Goal: Task Accomplishment & Management: Use online tool/utility

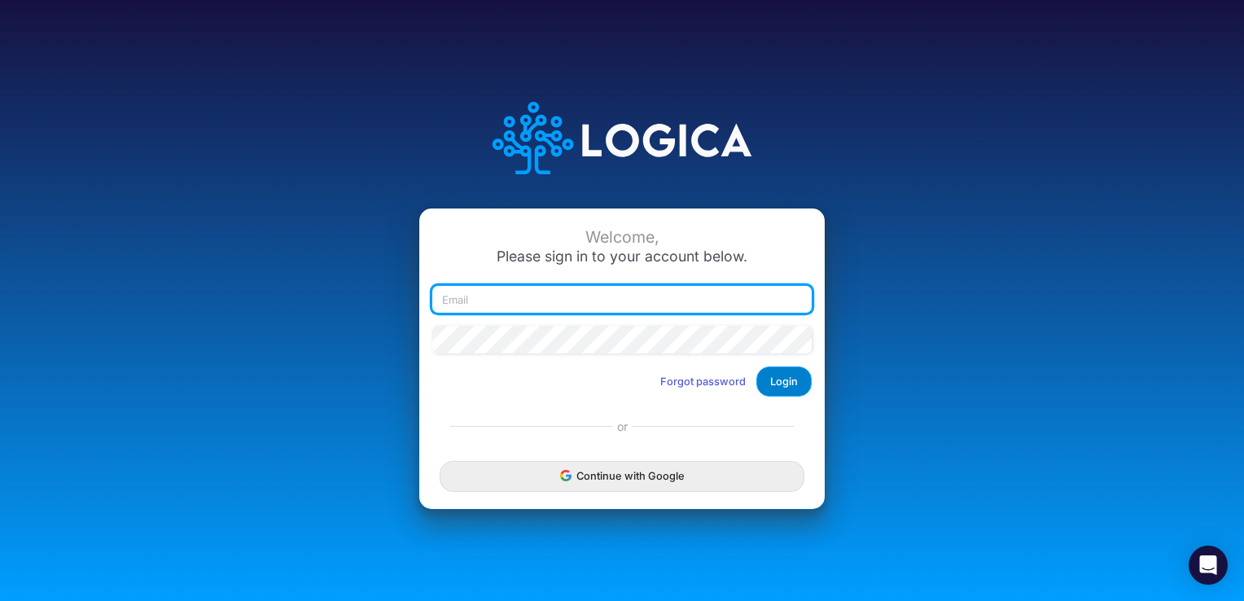
type input "[EMAIL_ADDRESS][DOMAIN_NAME]"
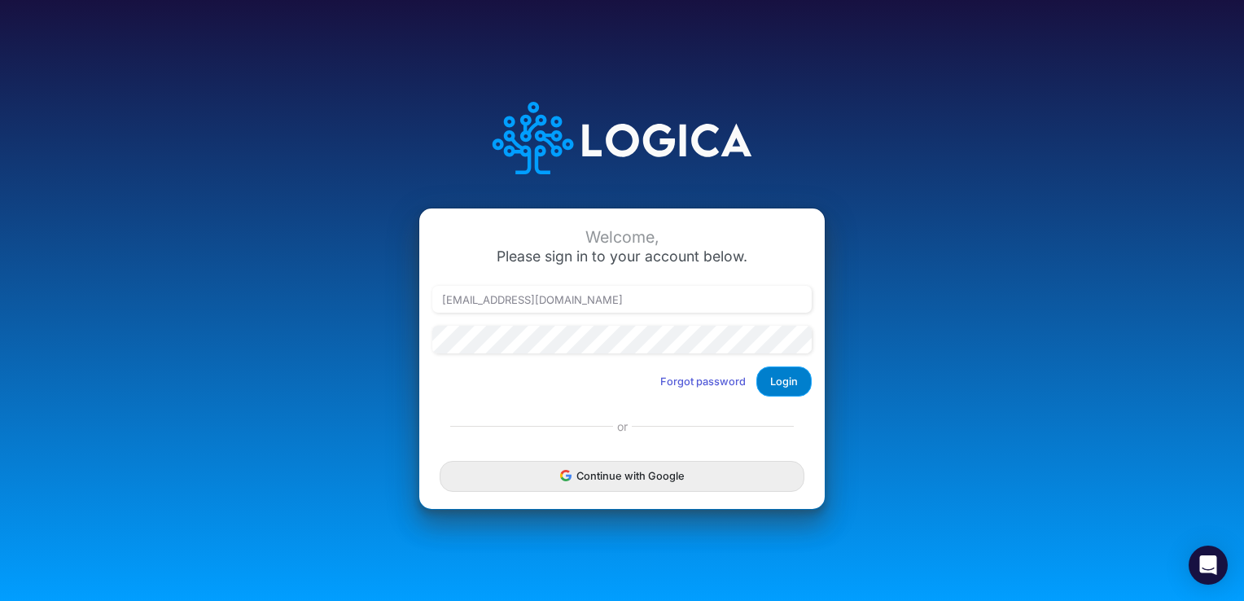
click at [779, 384] on button "Login" at bounding box center [784, 381] width 55 height 30
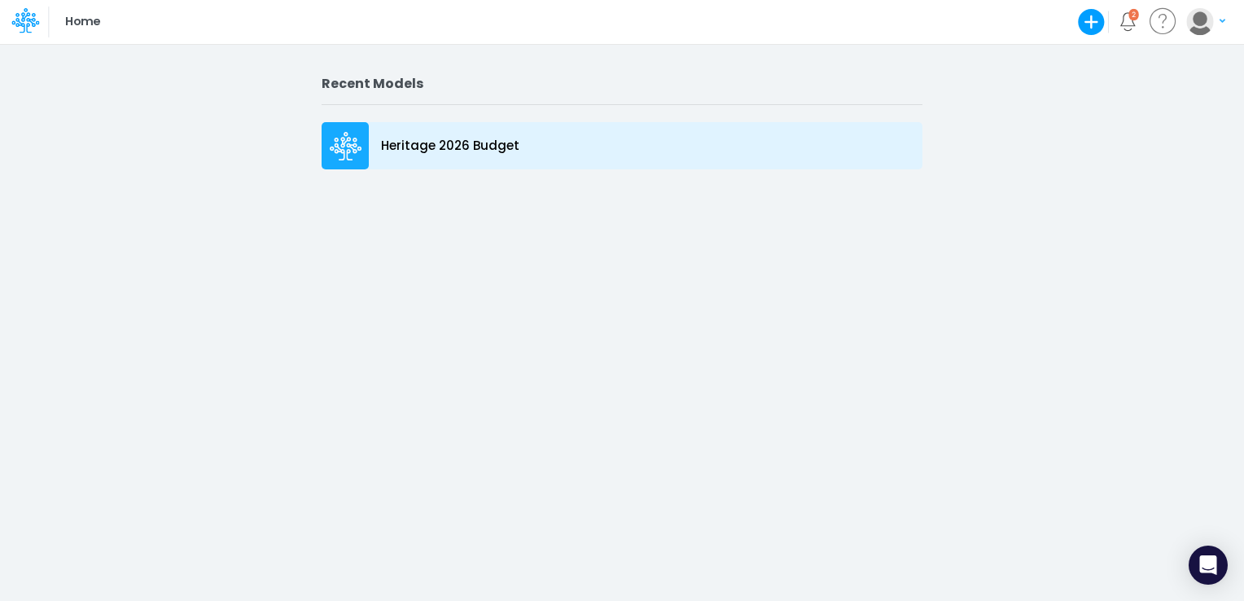
click at [458, 141] on p "Heritage 2026 Budget" at bounding box center [450, 146] width 138 height 19
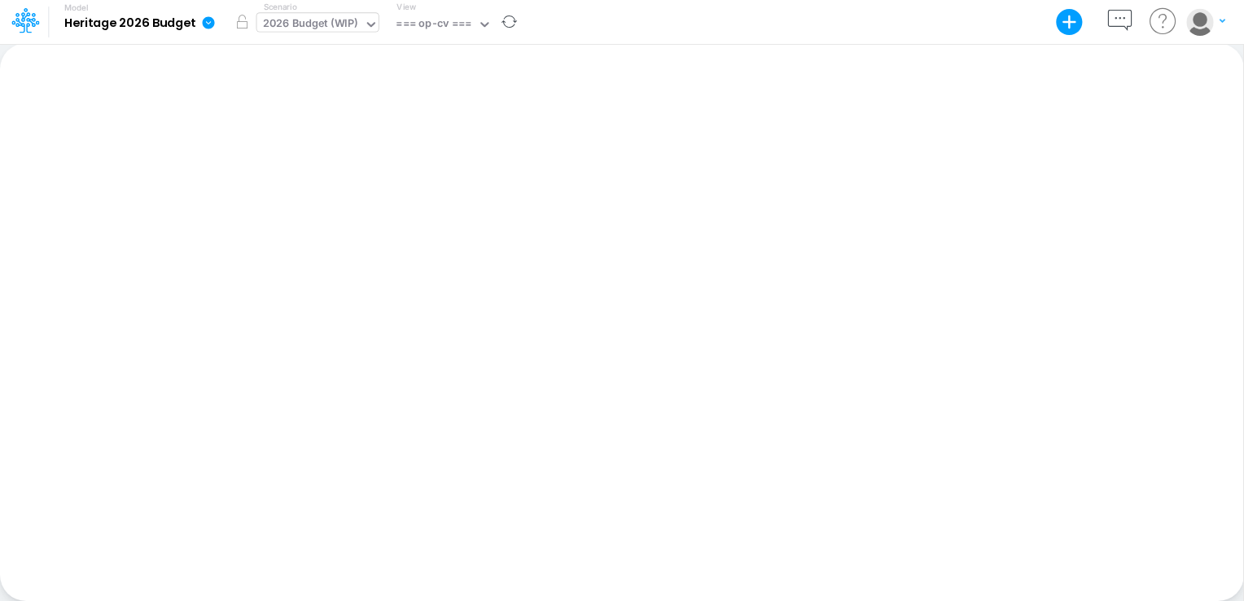
click at [374, 22] on icon at bounding box center [371, 24] width 8 height 5
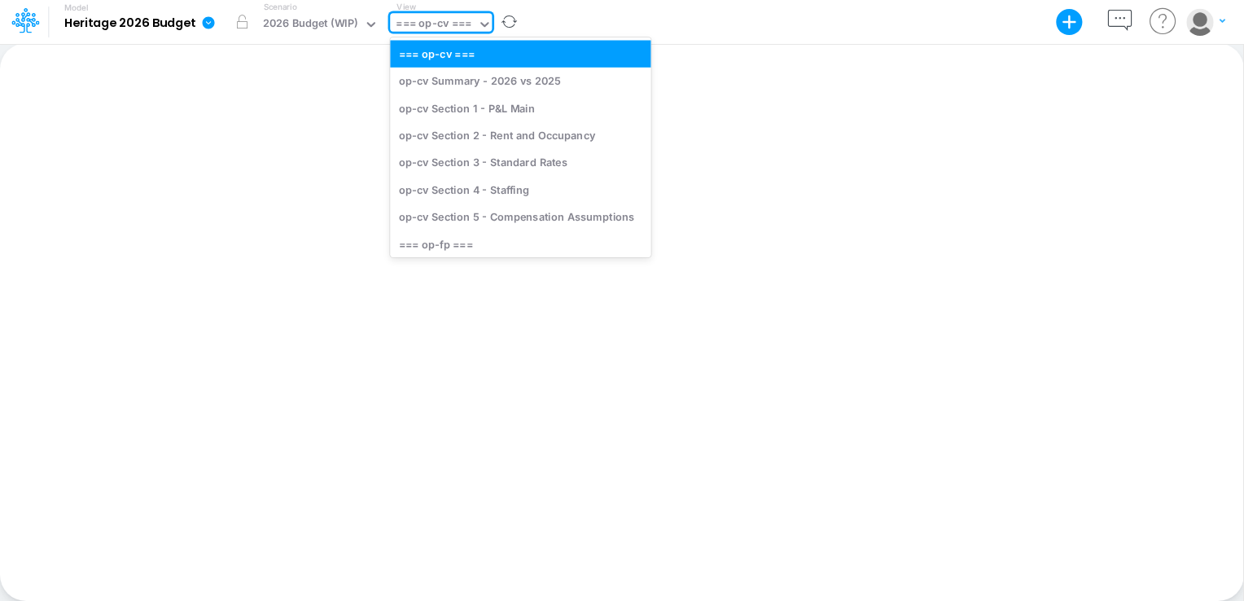
click at [489, 24] on icon at bounding box center [484, 24] width 15 height 15
click at [436, 243] on div "=== op-fp ===" at bounding box center [520, 243] width 261 height 27
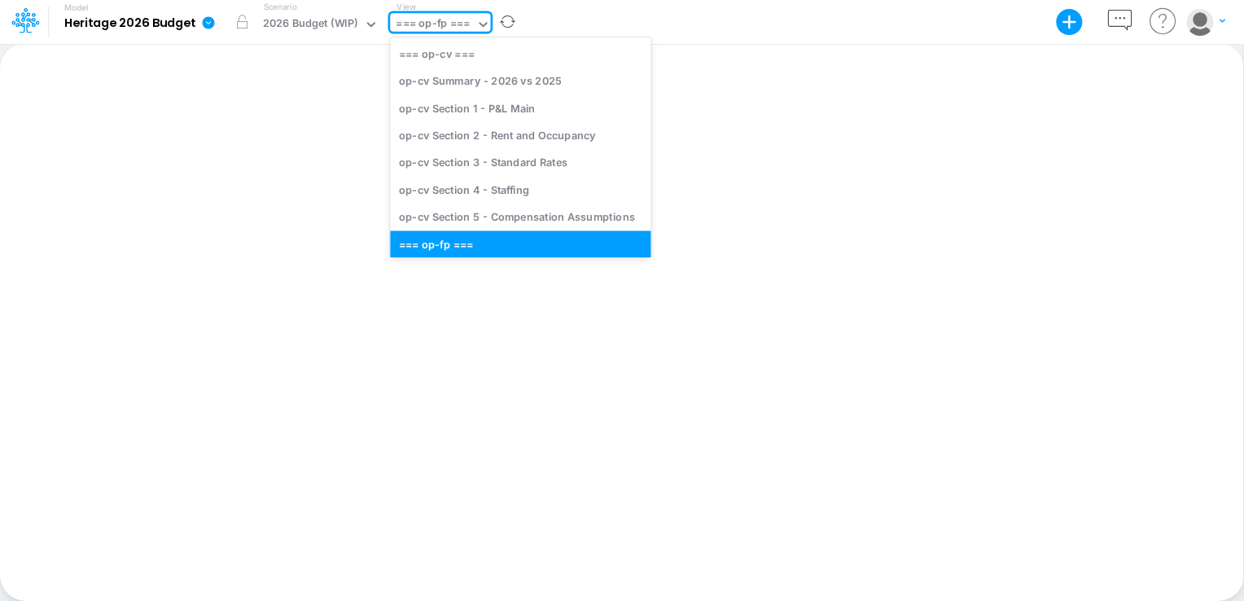
click at [482, 21] on icon at bounding box center [483, 24] width 15 height 15
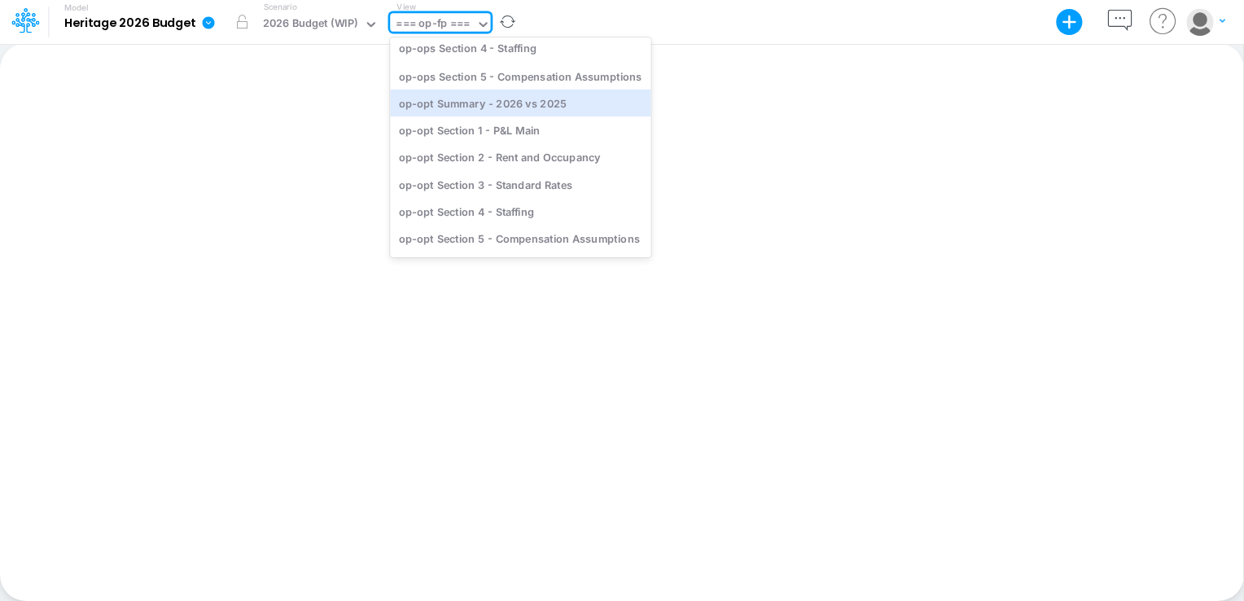
scroll to position [1578, 0]
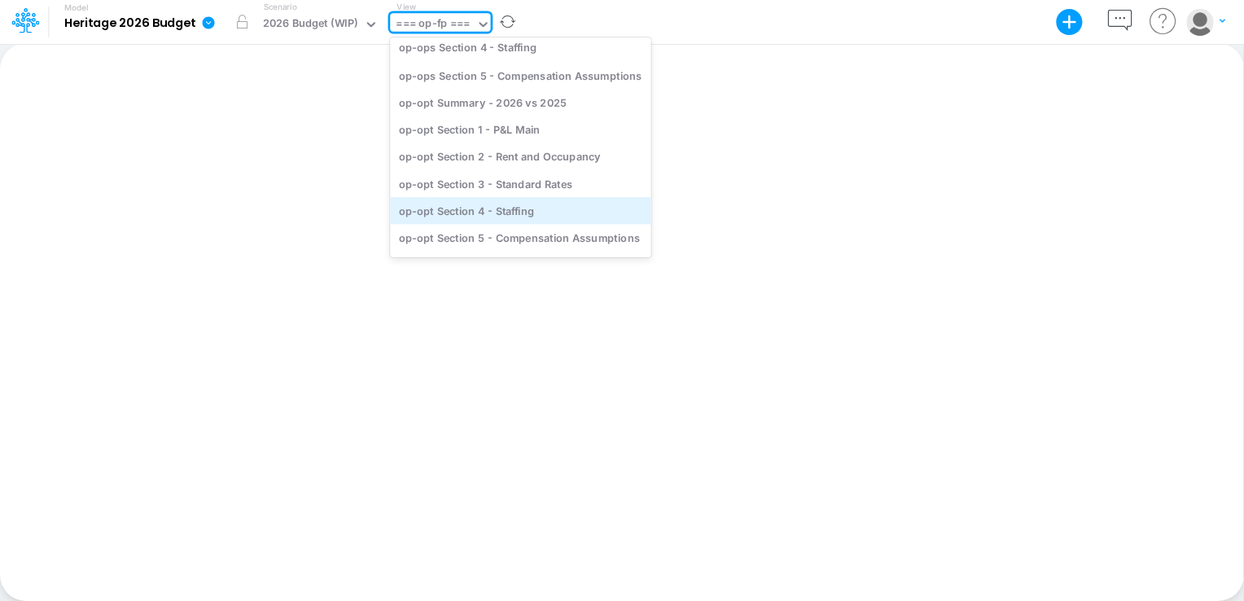
click at [480, 199] on div "op-opt Section 4 - Staffing" at bounding box center [520, 210] width 261 height 27
